Goal: Navigation & Orientation: Find specific page/section

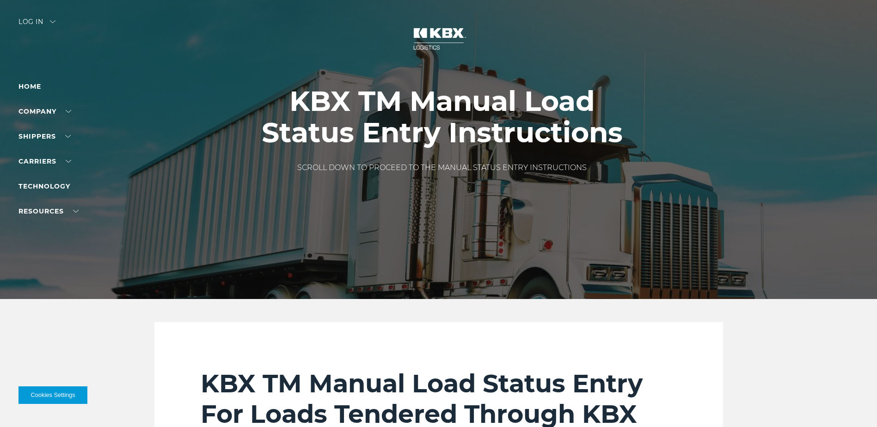
click at [25, 23] on div "Log in" at bounding box center [36, 24] width 37 height 13
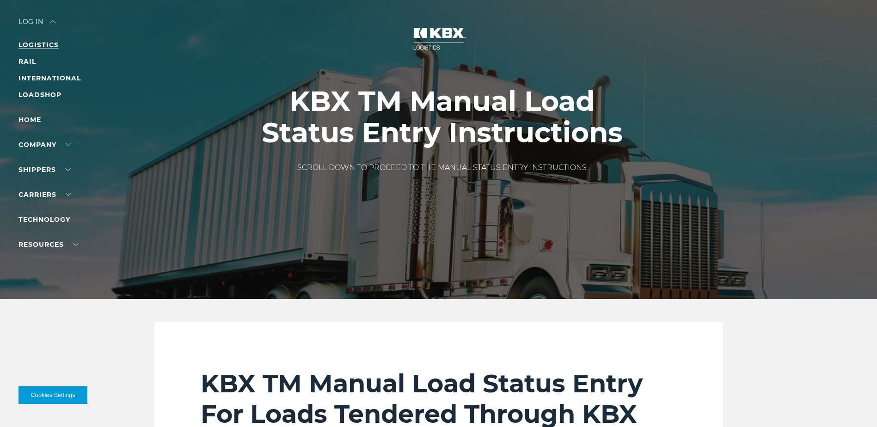
click at [34, 43] on link "LOGISTICS" at bounding box center [38, 45] width 40 height 8
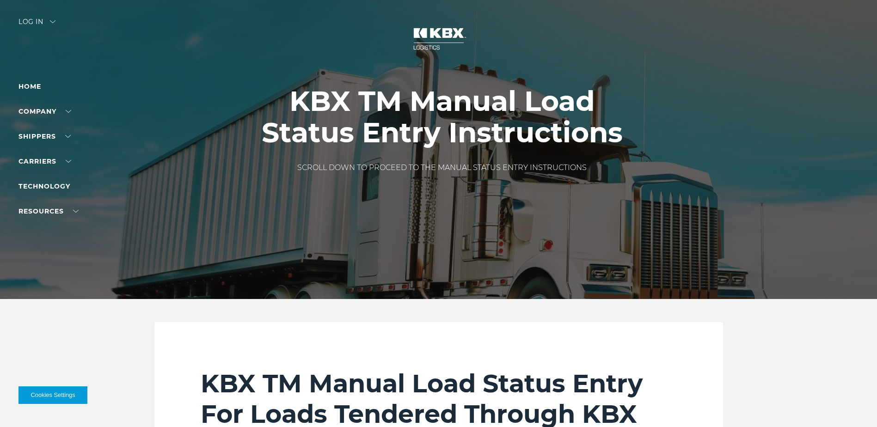
click at [31, 210] on ul "Home Company About Us Careers Contact Us SHIPPERS Our Solutions Trucking Intern…" at bounding box center [58, 149] width 80 height 136
click at [26, 159] on link "Carriers" at bounding box center [44, 161] width 53 height 8
click at [34, 21] on div "Log in" at bounding box center [36, 24] width 37 height 13
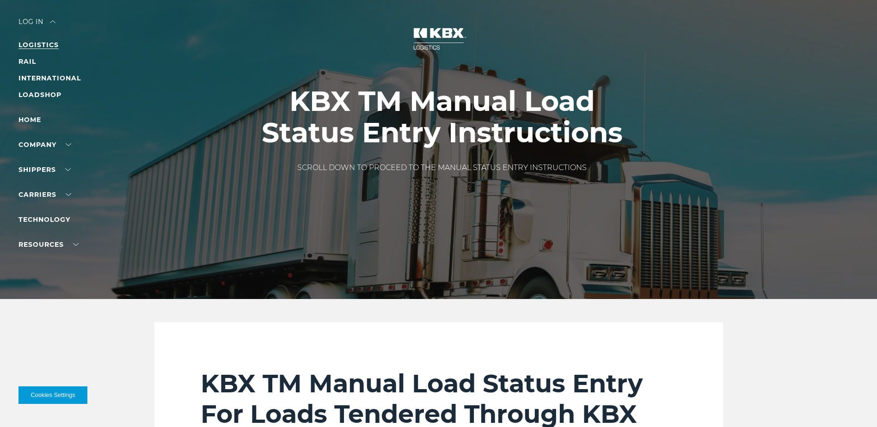
click at [45, 41] on link "LOGISTICS" at bounding box center [38, 45] width 40 height 8
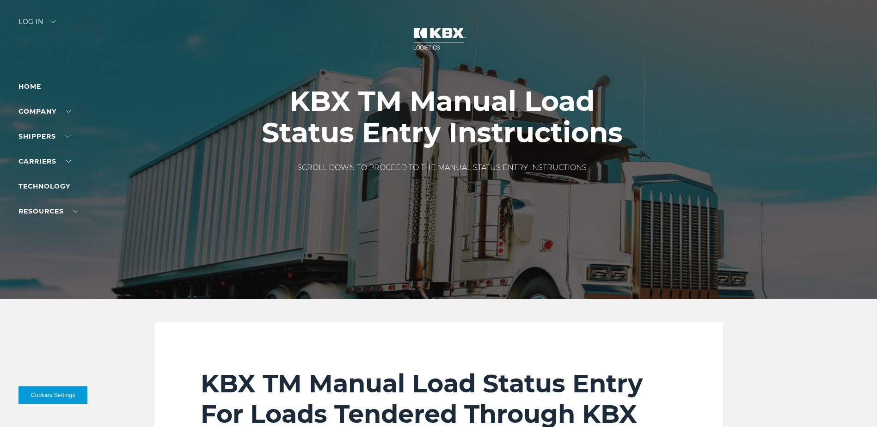
click at [41, 391] on button "Cookies Settings" at bounding box center [52, 395] width 69 height 18
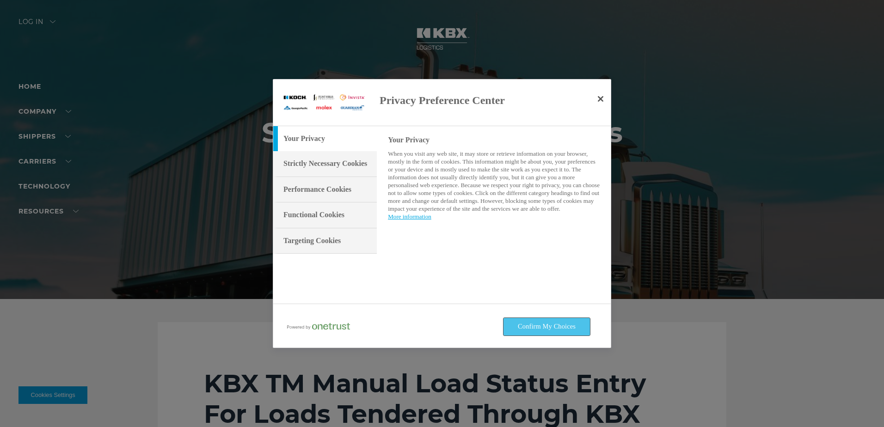
click at [528, 322] on button "Confirm My Choices" at bounding box center [546, 327] width 86 height 18
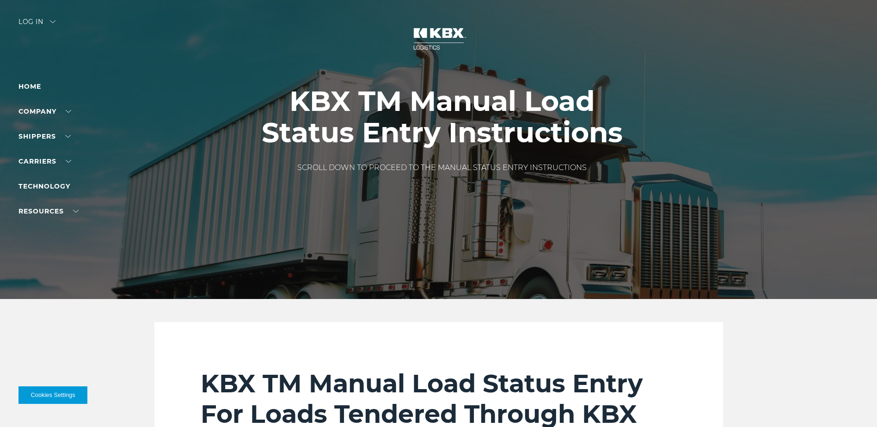
click at [43, 21] on div "Log in" at bounding box center [36, 24] width 37 height 13
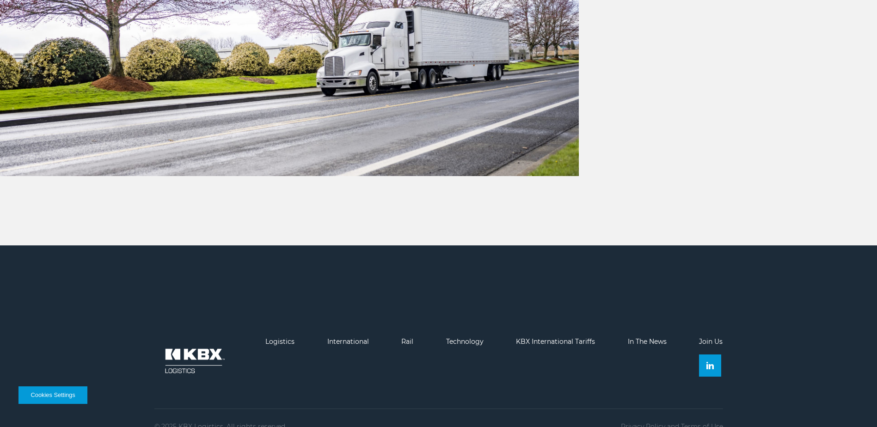
scroll to position [3004, 0]
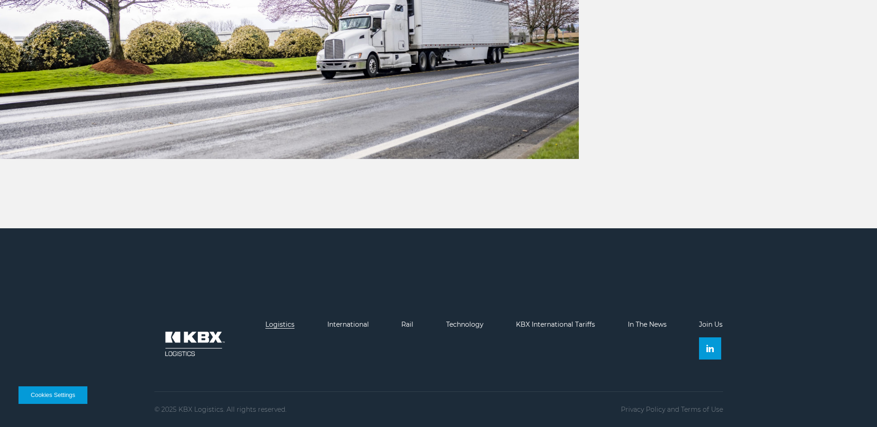
click at [288, 327] on link "Logistics" at bounding box center [279, 324] width 29 height 8
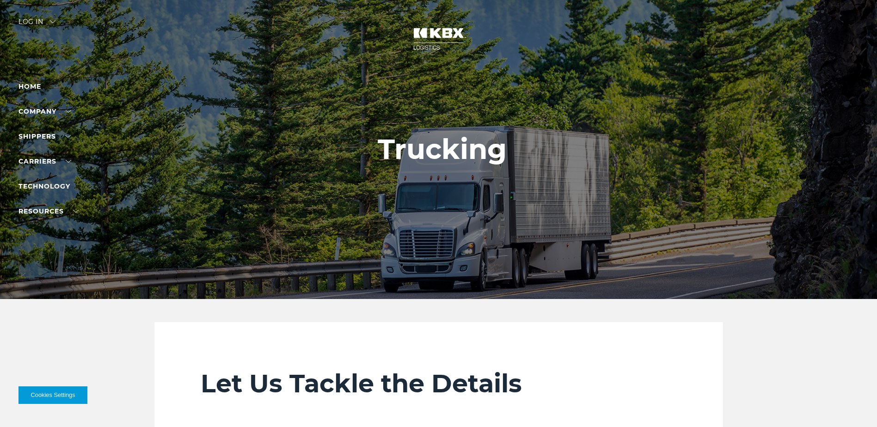
click at [434, 38] on img at bounding box center [438, 38] width 69 height 41
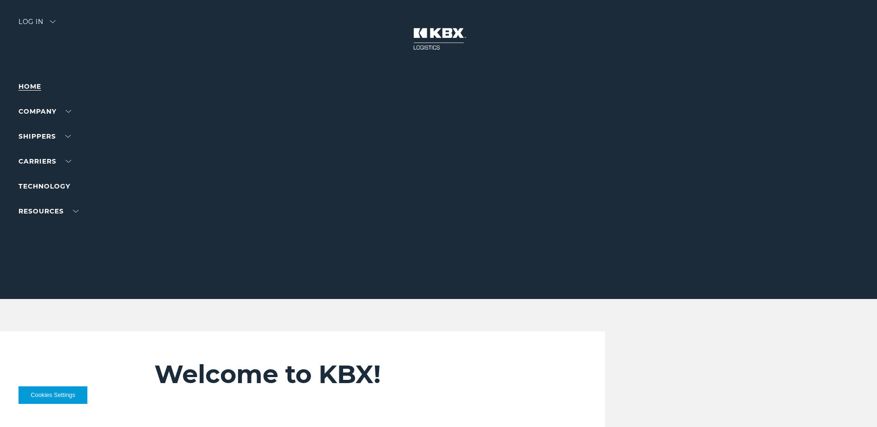
click at [23, 86] on link "Home" at bounding box center [29, 86] width 23 height 8
drag, startPoint x: 39, startPoint y: 14, endPoint x: 38, endPoint y: 19, distance: 5.3
click at [39, 14] on div at bounding box center [442, 149] width 884 height 299
click at [36, 23] on div "Log in" at bounding box center [36, 24] width 37 height 13
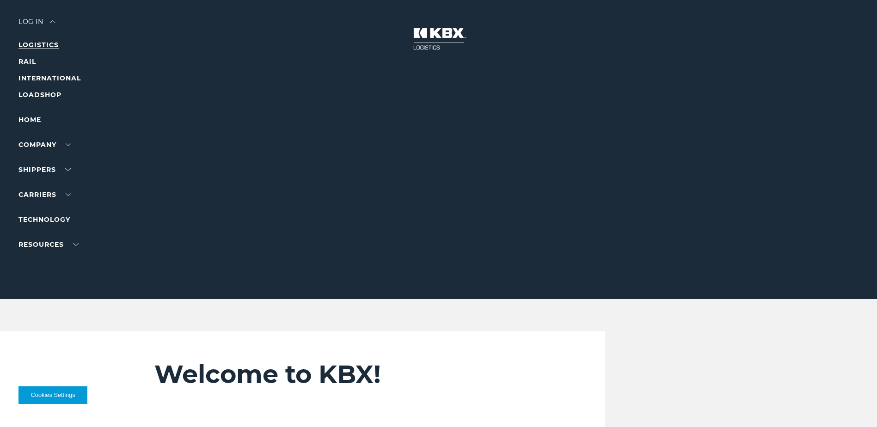
click at [35, 47] on link "LOGISTICS" at bounding box center [38, 45] width 40 height 8
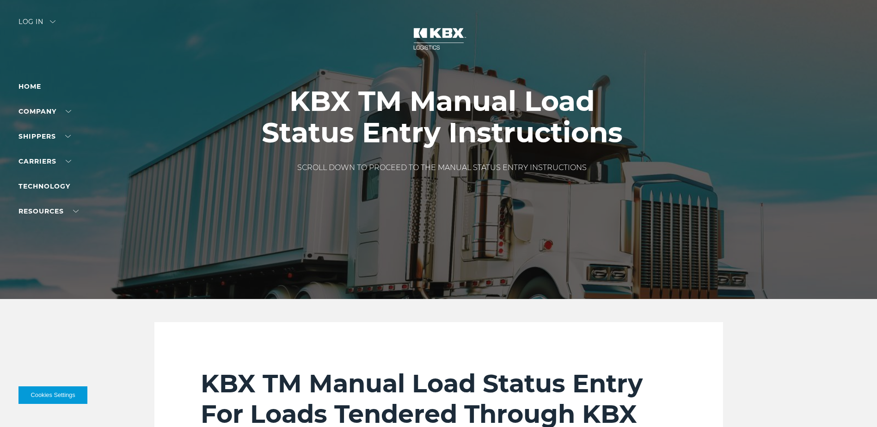
click at [43, 19] on div "Log in" at bounding box center [36, 24] width 37 height 13
click at [37, 21] on div "Log in" at bounding box center [36, 24] width 37 height 13
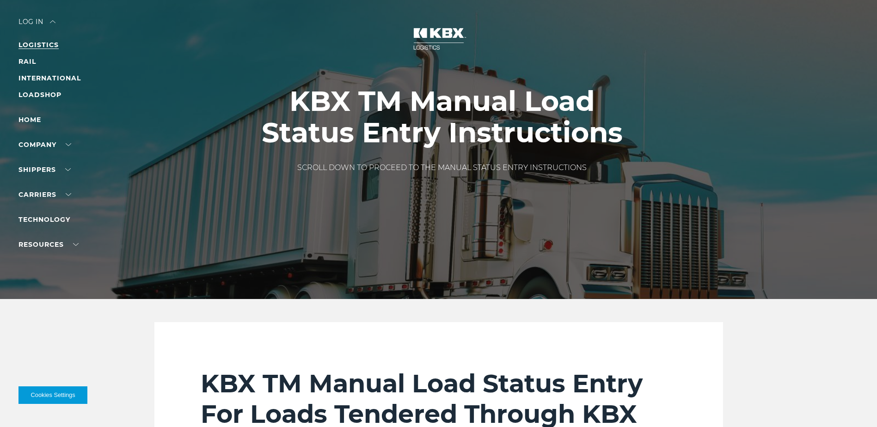
click at [55, 42] on link "LOGISTICS" at bounding box center [38, 45] width 40 height 8
click at [32, 197] on link "Trucking" at bounding box center [35, 199] width 35 height 7
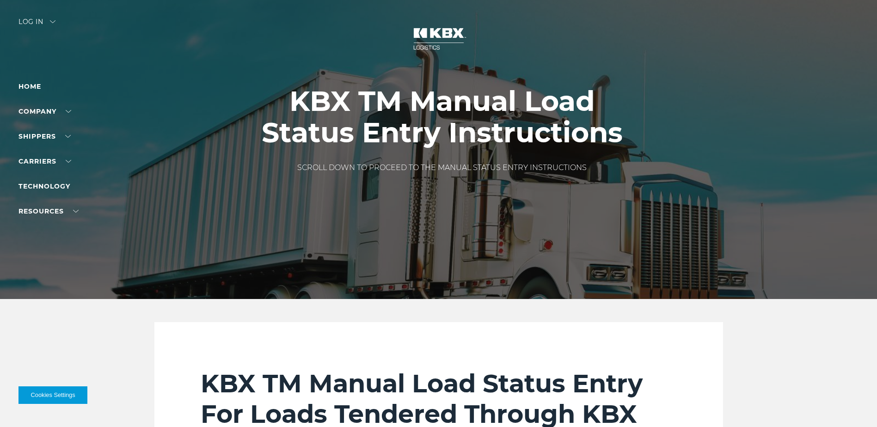
click at [541, 167] on p "SCROLL DOWN TO PROCEED TO THE MANUAL STATUS ENTRY INSTRUCTIONS" at bounding box center [441, 167] width 379 height 11
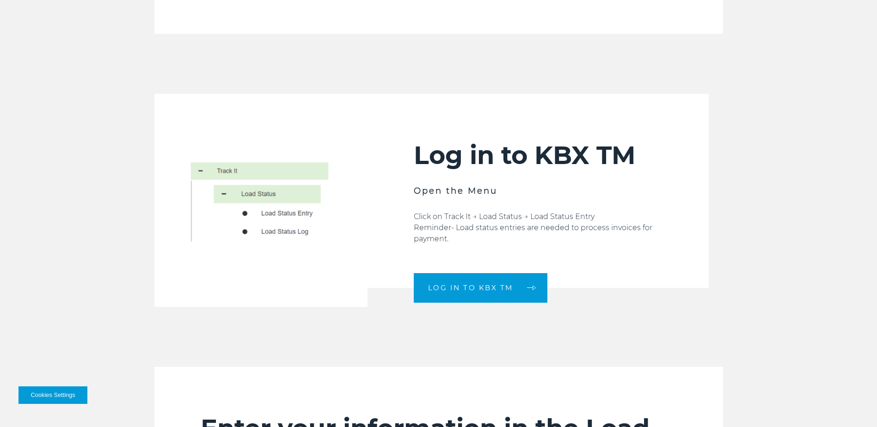
scroll to position [509, 0]
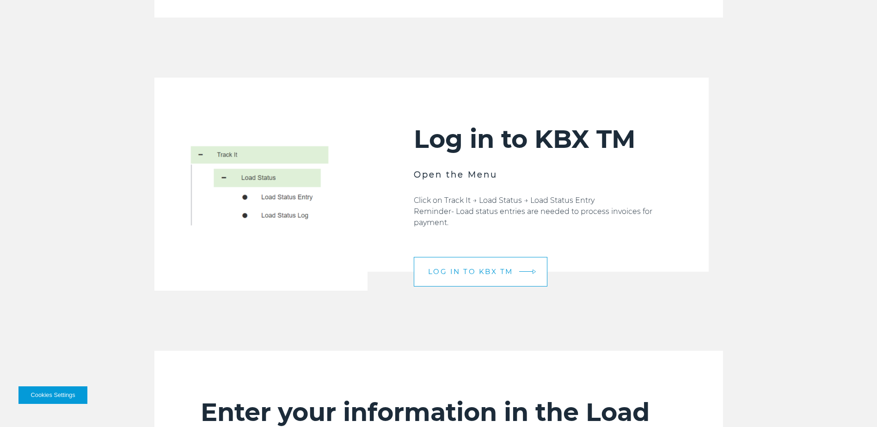
click at [509, 267] on link "LOG IN TO KBX TM" at bounding box center [481, 272] width 134 height 30
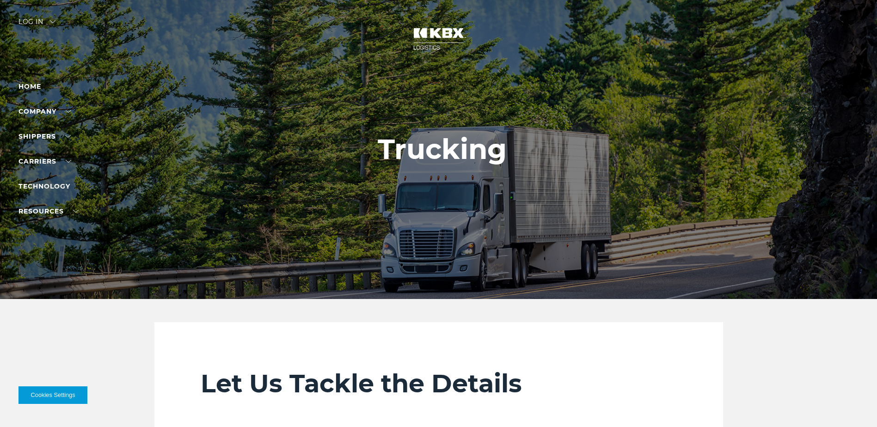
click at [25, 23] on div "Log in" at bounding box center [36, 24] width 37 height 13
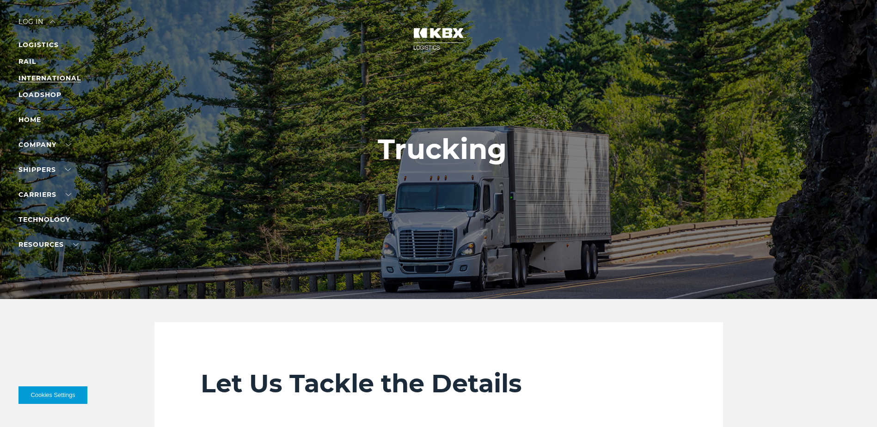
click at [29, 78] on link "INTERNATIONAL" at bounding box center [49, 78] width 62 height 8
click at [43, 40] on li "LOGISTICS" at bounding box center [58, 44] width 80 height 11
click at [40, 42] on link "LOGISTICS" at bounding box center [38, 45] width 40 height 8
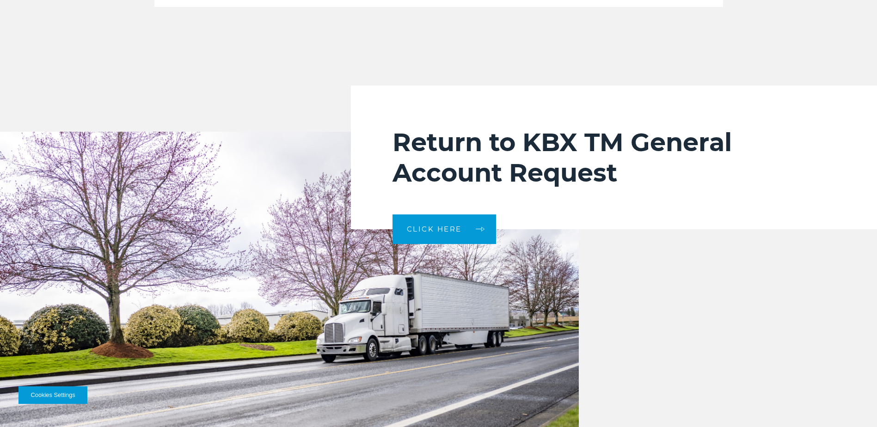
scroll to position [2728, 0]
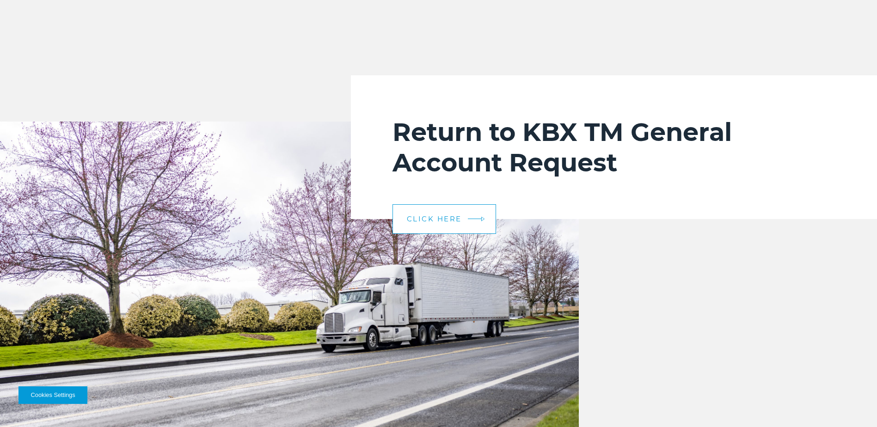
click at [428, 214] on link "CLICK HERE" at bounding box center [444, 219] width 104 height 30
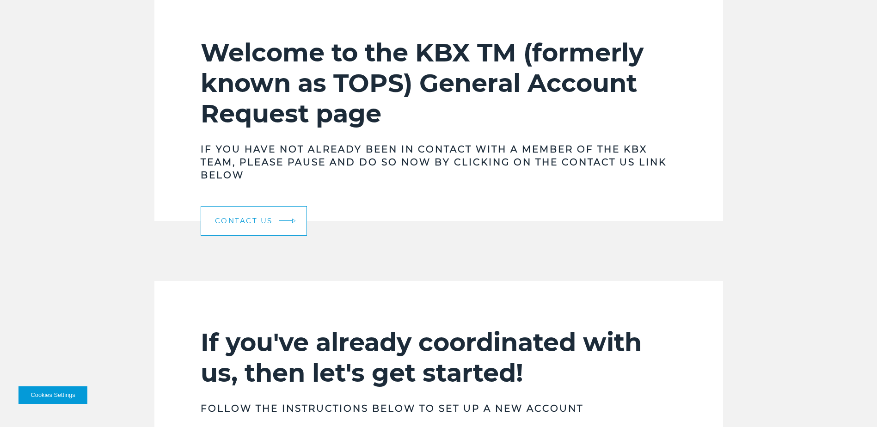
scroll to position [324, 0]
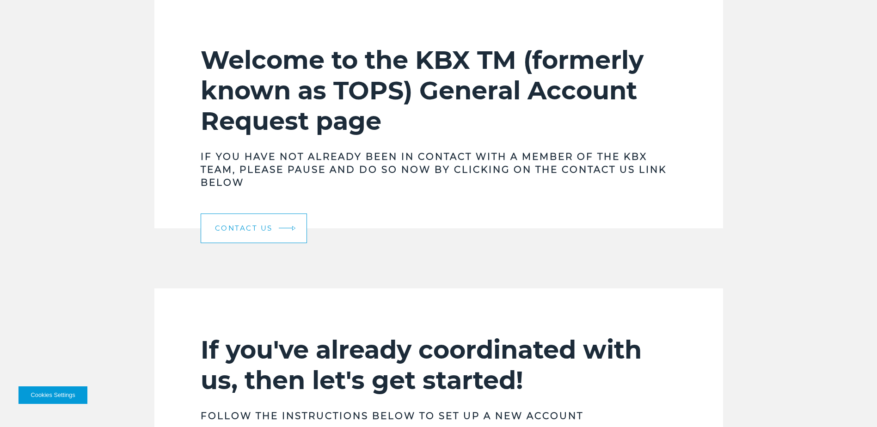
click at [247, 235] on link "Contact Us" at bounding box center [254, 229] width 106 height 30
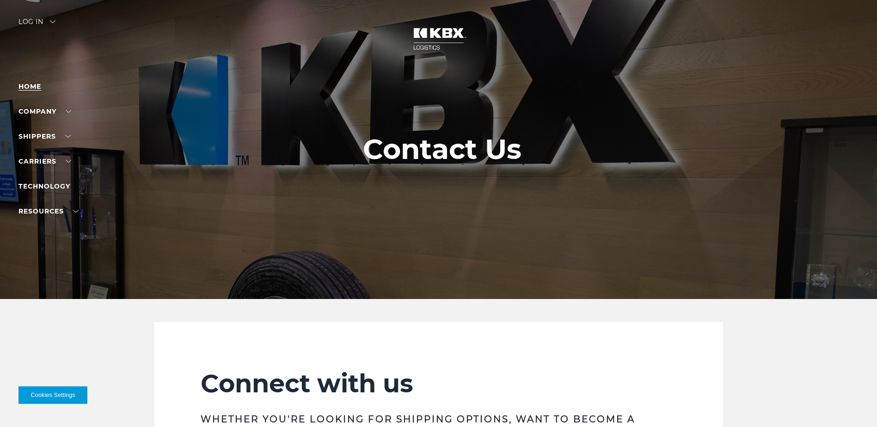
click at [39, 85] on link "Home" at bounding box center [29, 86] width 23 height 8
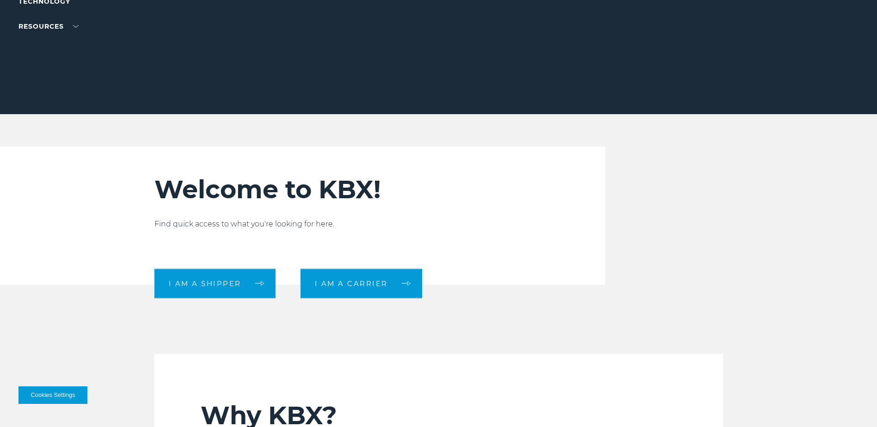
scroll to position [231, 0]
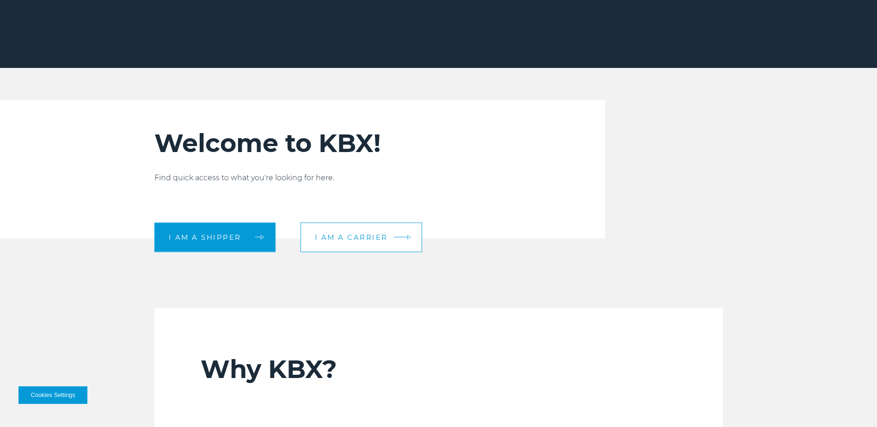
click at [354, 238] on span "I am a carrier" at bounding box center [351, 237] width 73 height 7
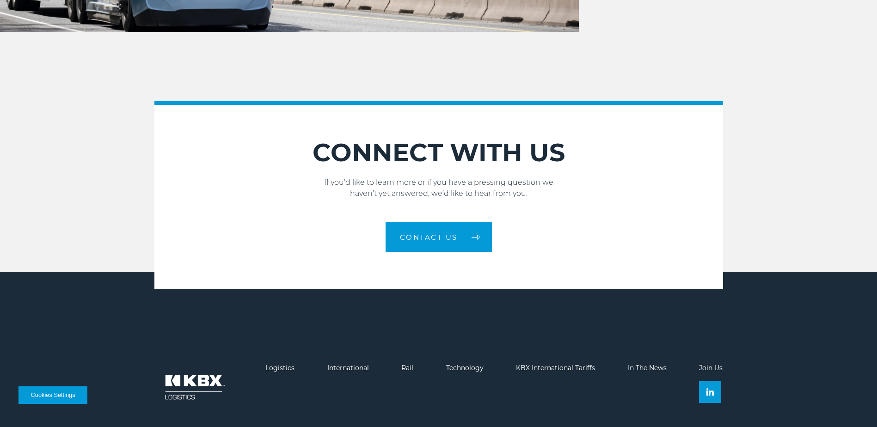
scroll to position [1368, 0]
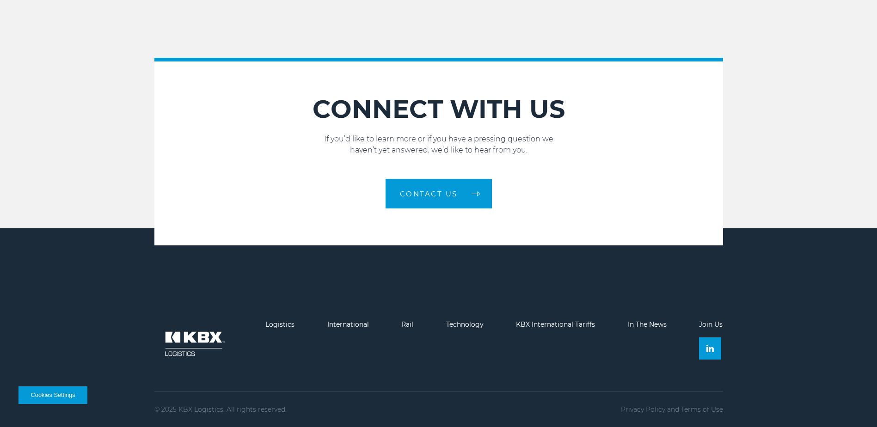
click at [60, 392] on button "Cookies Settings" at bounding box center [52, 395] width 69 height 18
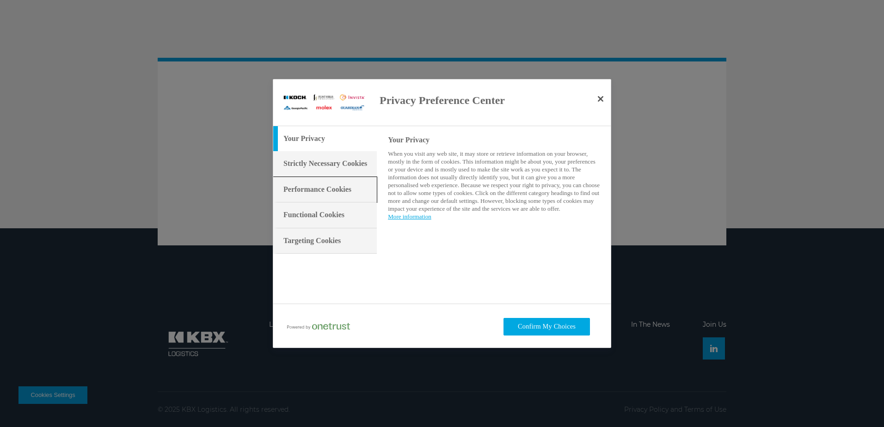
click at [328, 190] on h3 "Performance Cookies" at bounding box center [317, 189] width 68 height 10
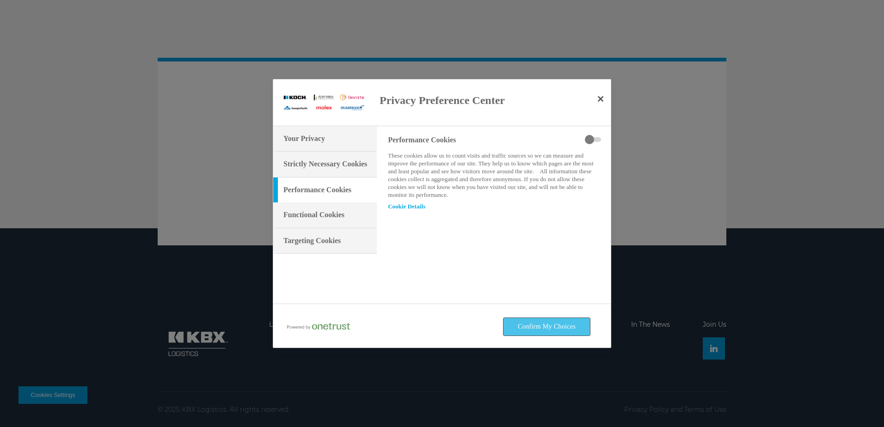
click at [530, 325] on button "Confirm My Choices" at bounding box center [546, 327] width 86 height 18
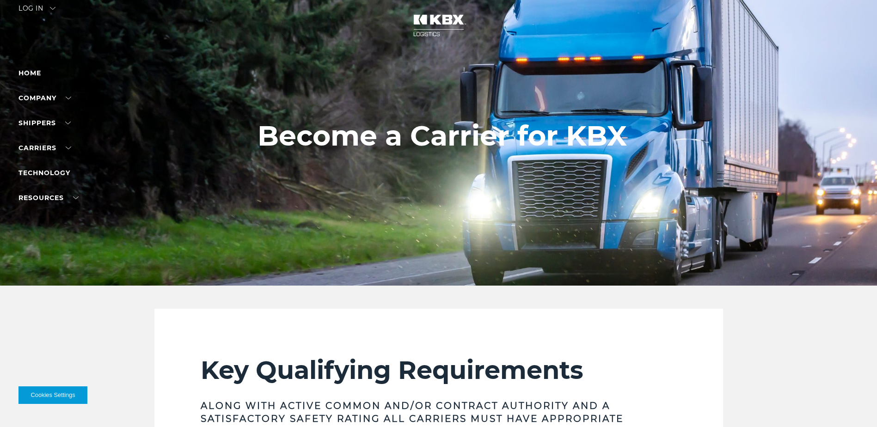
scroll to position [0, 0]
